Goal: Task Accomplishment & Management: Manage account settings

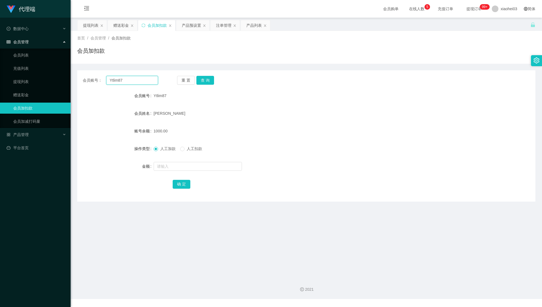
drag, startPoint x: 133, startPoint y: 81, endPoint x: 102, endPoint y: 77, distance: 31.7
click at [106, 78] on input "Ytlim87" at bounding box center [132, 80] width 52 height 9
paste input "chrisjdchu"
type input "chrisjdchu"
click at [212, 78] on button "查 询" at bounding box center [206, 80] width 18 height 9
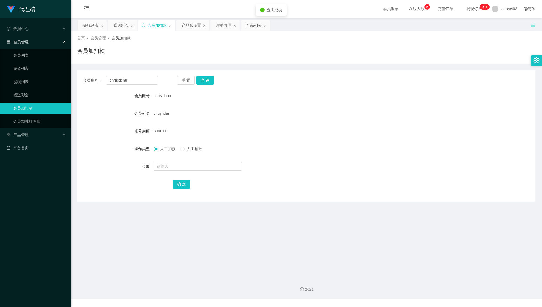
click at [274, 114] on div "chujindar" at bounding box center [287, 113] width 267 height 11
drag, startPoint x: 169, startPoint y: 160, endPoint x: 186, endPoint y: 170, distance: 19.9
click at [171, 161] on form "会员账号 chrisjdchu 会员姓名 chujindar 账号余额 3000.00 操作类型 人工加款 人工扣款 金额 确 定" at bounding box center [306, 139] width 459 height 99
click at [186, 169] on input "text" at bounding box center [198, 166] width 88 height 9
paste input "16500"
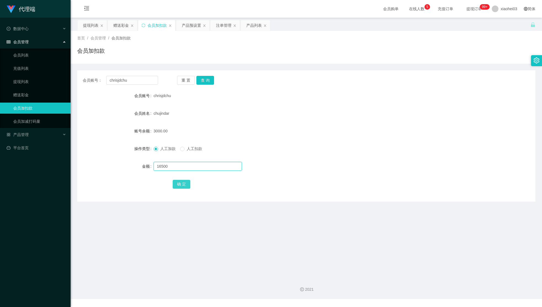
type input "16500"
click at [175, 188] on button "确 定" at bounding box center [182, 184] width 18 height 9
